Goal: Task Accomplishment & Management: Complete application form

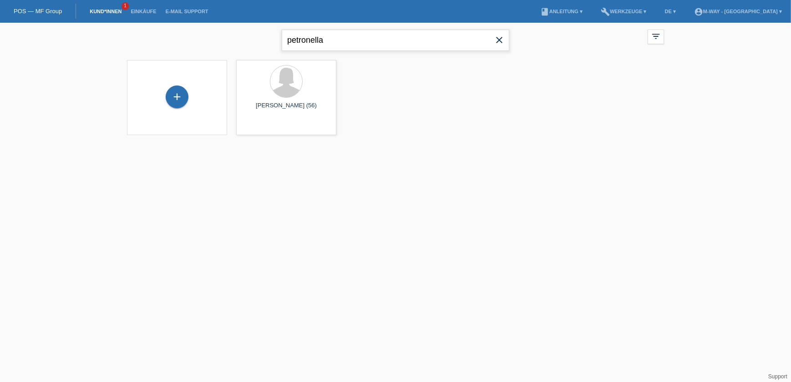
drag, startPoint x: 394, startPoint y: 37, endPoint x: 208, endPoint y: 37, distance: 186.2
click at [208, 37] on div "petronella close filter_list view_module Alle Kund*innen anzeigen star Markiert…" at bounding box center [395, 39] width 546 height 33
type input "mezger"
drag, startPoint x: 367, startPoint y: 36, endPoint x: 204, endPoint y: 36, distance: 163.0
click at [204, 36] on div "mezger close filter_list view_module Alle Kund*innen anzeigen star Markierte Ku…" at bounding box center [395, 39] width 546 height 33
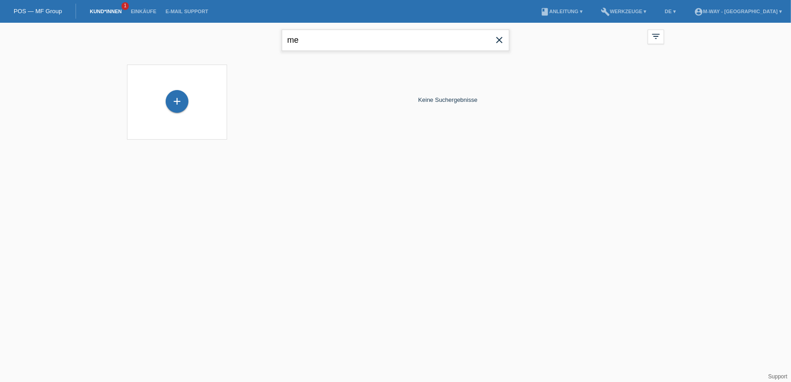
type input "m"
type input "meschnigg"
click at [182, 97] on div "+" at bounding box center [177, 101] width 23 height 23
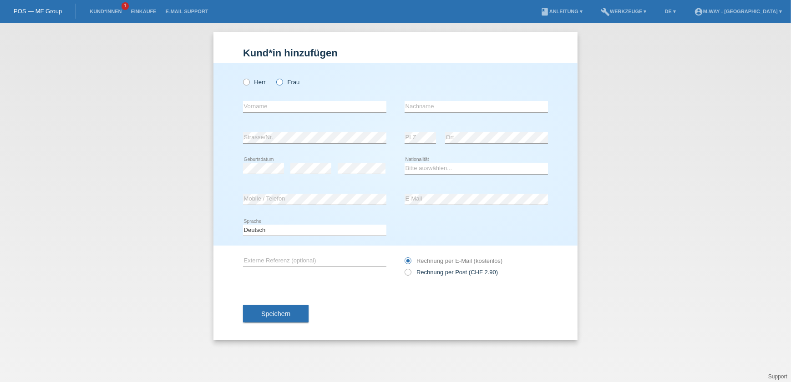
click at [275, 77] on icon at bounding box center [275, 77] width 0 height 0
click at [282, 82] on input "Frau" at bounding box center [279, 82] width 6 height 6
radio input "true"
click at [270, 109] on input "text" at bounding box center [314, 106] width 143 height 11
type input "[PERSON_NAME]"
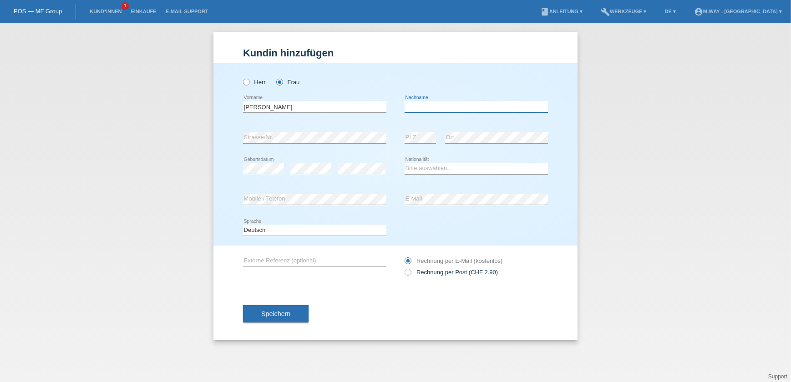
click at [437, 111] on input "text" at bounding box center [476, 106] width 143 height 11
click at [412, 106] on input "Mezger" at bounding box center [476, 106] width 143 height 11
type input "[PERSON_NAME]"
click at [288, 168] on div "error Geburtsdatum error error" at bounding box center [314, 168] width 143 height 31
click at [409, 167] on select "Bitte auswählen... Schweiz Deutschland Liechtenstein Österreich ------------ Af…" at bounding box center [476, 168] width 143 height 11
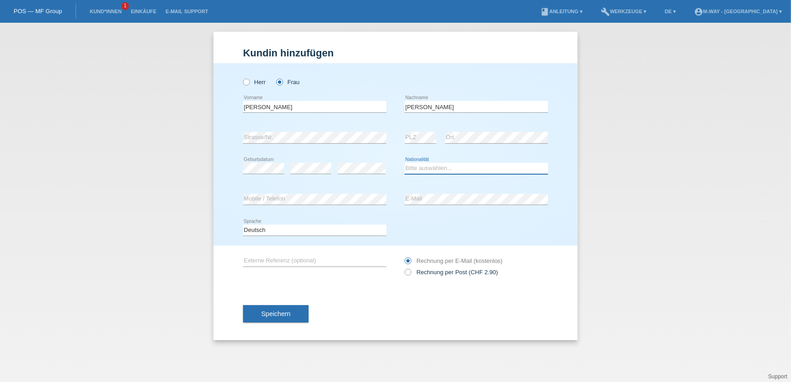
select select "CH"
click at [405, 163] on select "Bitte auswählen... Schweiz Deutschland Liechtenstein Österreich ------------ Af…" at bounding box center [476, 168] width 143 height 11
click at [289, 311] on span "Speichern" at bounding box center [275, 313] width 29 height 7
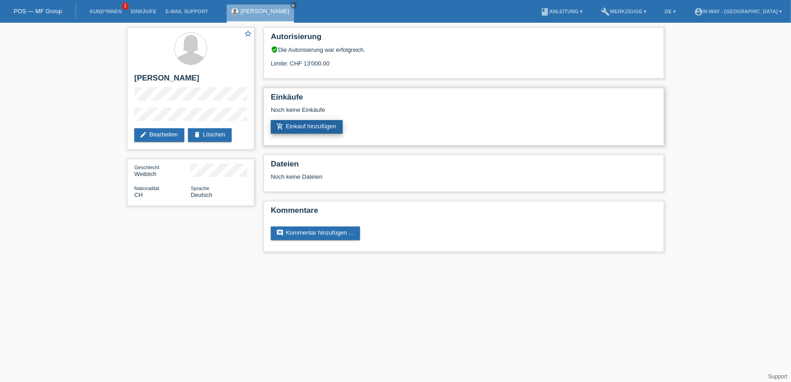
click at [315, 121] on link "add_shopping_cart Einkauf hinzufügen" at bounding box center [307, 127] width 72 height 14
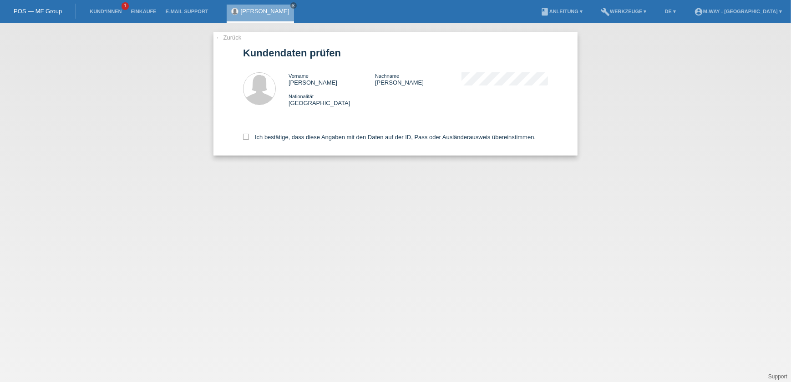
drag, startPoint x: 298, startPoint y: 134, endPoint x: 295, endPoint y: 141, distance: 7.5
click at [298, 135] on label "Ich bestätige, dass diese Angaben mit den Daten auf der ID, Pass oder Ausländer…" at bounding box center [389, 137] width 293 height 7
click at [249, 135] on input "Ich bestätige, dass diese Angaben mit den Daten auf der ID, Pass oder Ausländer…" at bounding box center [246, 137] width 6 height 6
checkbox input "true"
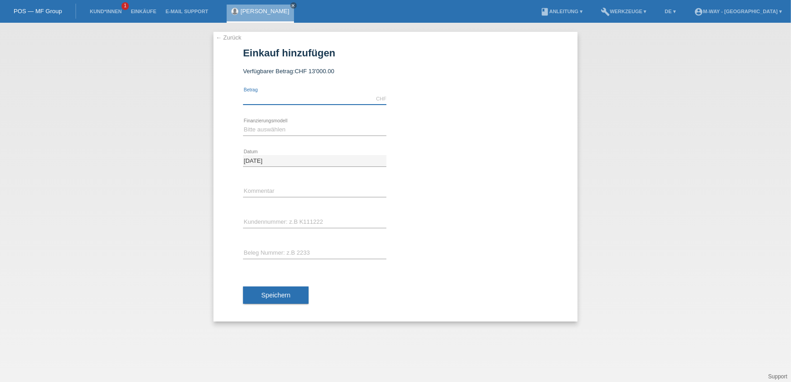
click at [291, 94] on input "text" at bounding box center [314, 98] width 143 height 11
type input "1395.00"
click at [285, 122] on div "Bitte auswählen Fixe Raten Kauf auf Rechnung mit Teilzahlungsoption error Finan…" at bounding box center [314, 130] width 143 height 31
click at [281, 133] on select "Bitte auswählen Fixe Raten Kauf auf Rechnung mit Teilzahlungsoption" at bounding box center [314, 129] width 143 height 11
select select "77"
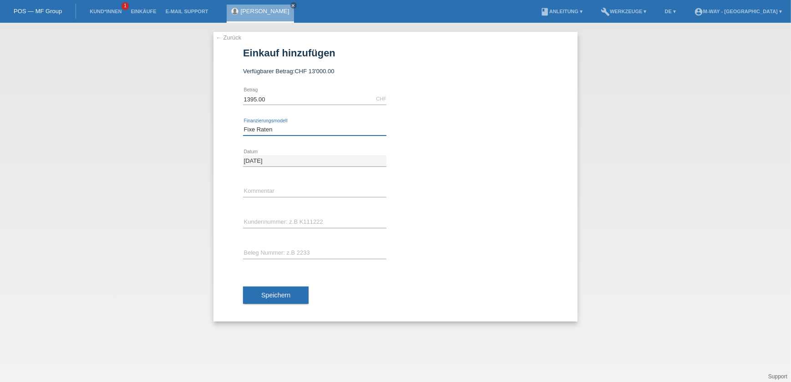
click at [243, 124] on select "Bitte auswählen Fixe Raten Kauf auf Rechnung mit Teilzahlungsoption" at bounding box center [314, 129] width 143 height 11
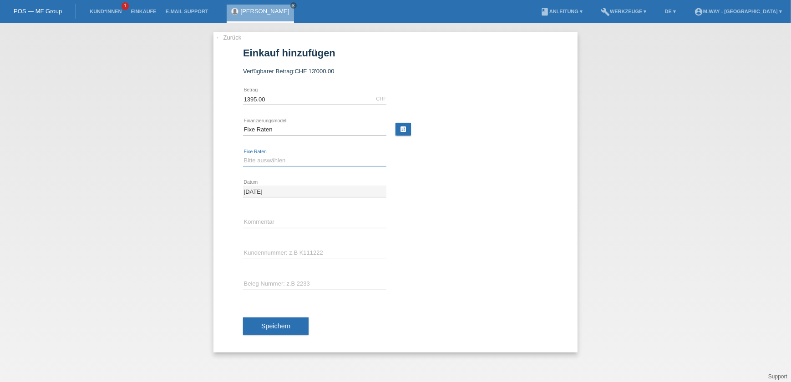
click at [278, 164] on select "Bitte auswählen 4 Raten 5 Raten 6 Raten 7 Raten 8 Raten 9 Raten 10 Raten 11 Rat…" at bounding box center [314, 160] width 143 height 11
select select "202"
click at [243, 155] on select "Bitte auswählen 4 Raten 5 Raten 6 Raten 7 Raten 8 Raten 9 Raten 10 Raten 11 Rat…" at bounding box center [314, 160] width 143 height 11
click at [261, 217] on input "text" at bounding box center [314, 222] width 143 height 11
type input "Beleg Nr°: 67983/6"
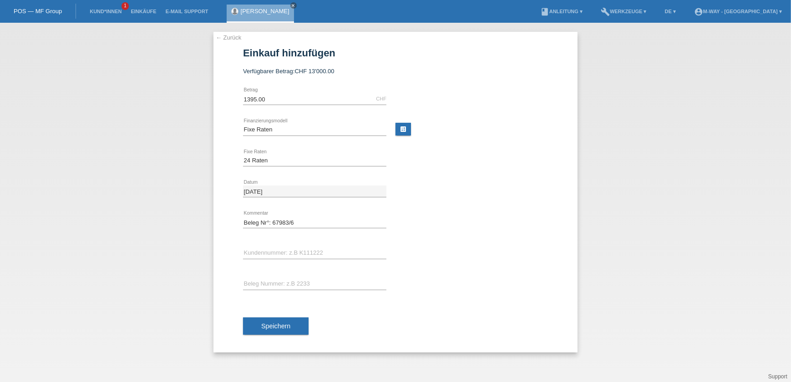
click at [298, 246] on div "error Kundennummer: z.B K111222" at bounding box center [314, 253] width 143 height 31
click at [298, 251] on input "text" at bounding box center [314, 253] width 143 height 11
type input "K067859"
click at [303, 279] on input "text" at bounding box center [314, 284] width 143 height 11
type input "67983/6"
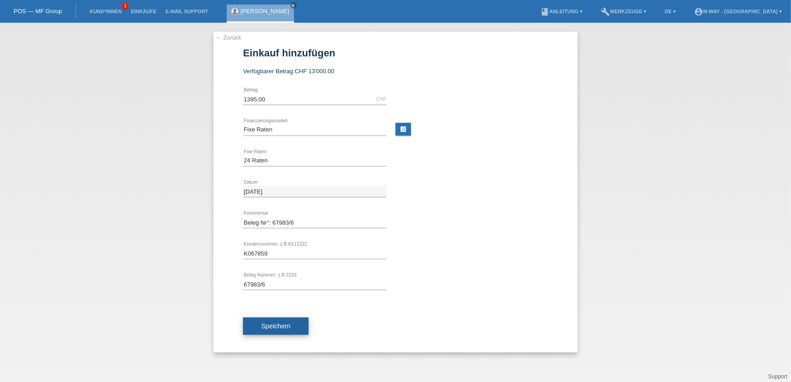
click at [290, 326] on span "Speichern" at bounding box center [275, 326] width 29 height 7
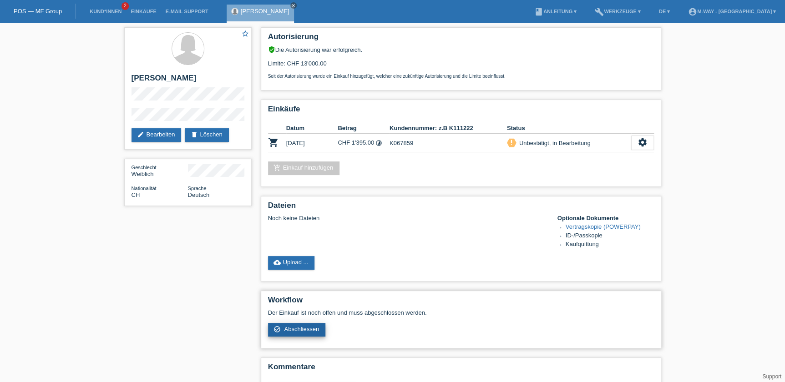
click at [294, 326] on span "Abschliessen" at bounding box center [301, 329] width 35 height 7
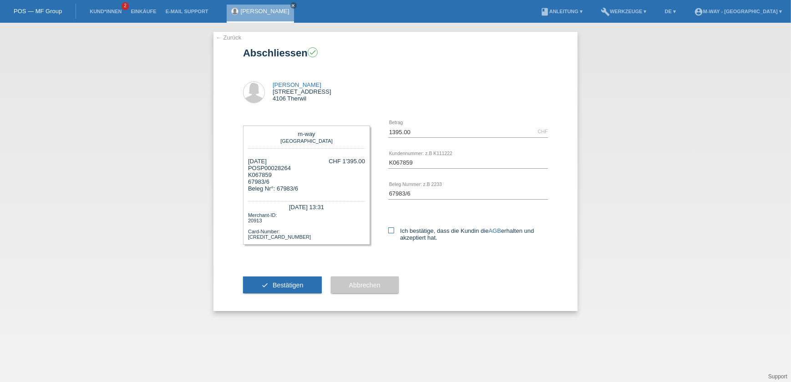
click at [405, 231] on label "Ich bestätige, dass die Kundin die AGB erhalten und akzeptiert hat." at bounding box center [468, 235] width 160 height 14
click at [394, 231] on input "Ich bestätige, dass die Kundin die AGB erhalten und akzeptiert hat." at bounding box center [391, 231] width 6 height 6
checkbox input "true"
click at [295, 279] on button "check Bestätigen" at bounding box center [282, 285] width 79 height 17
